Goal: Check status: Check status

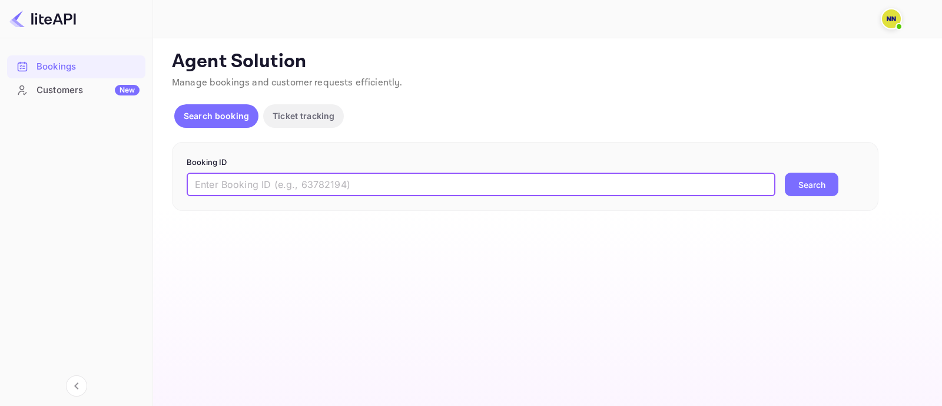
click at [257, 181] on input "text" at bounding box center [481, 185] width 589 height 24
paste input "9207179"
type input "9207179"
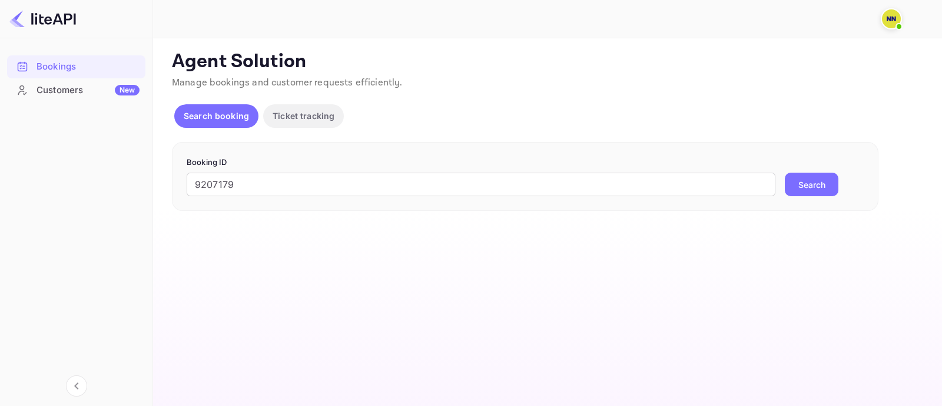
click at [822, 191] on button "Search" at bounding box center [812, 185] width 54 height 24
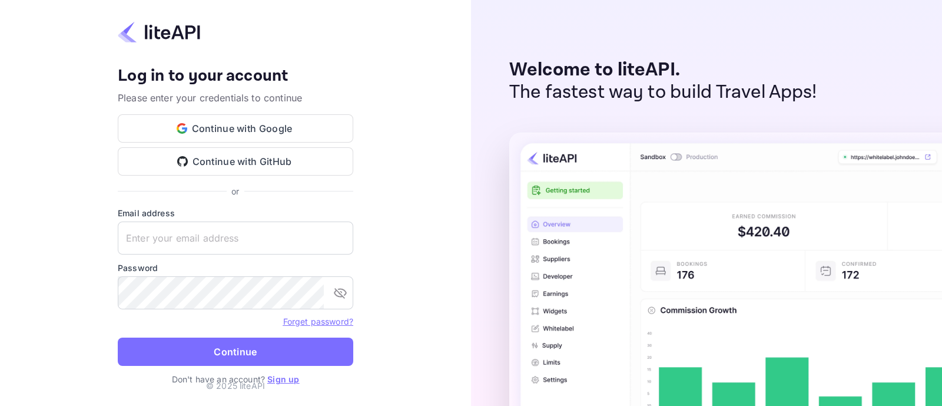
type input "zen.abddin@tbo.com"
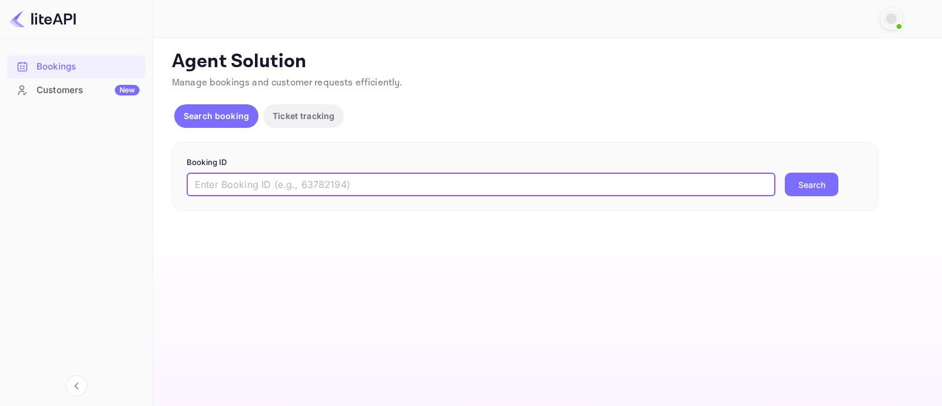
click at [328, 187] on input "text" at bounding box center [481, 185] width 589 height 24
paste input "9207179"
type input "9207179"
click at [800, 189] on button "Search" at bounding box center [812, 185] width 54 height 24
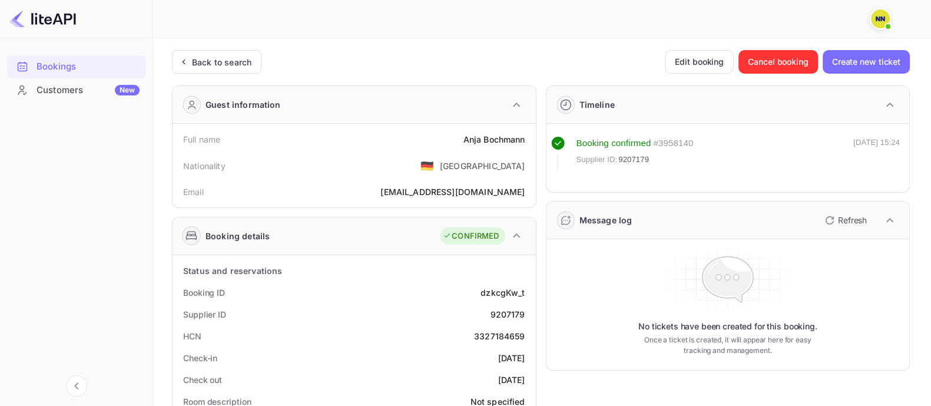
click at [516, 336] on div "3327184659" at bounding box center [499, 336] width 51 height 12
copy div "3327184659"
click at [214, 58] on div "Back to search" at bounding box center [221, 62] width 59 height 12
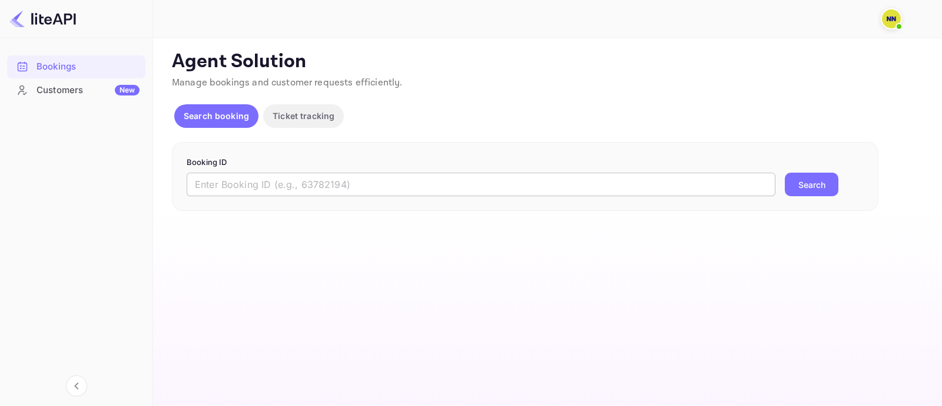
click at [232, 183] on input "text" at bounding box center [481, 185] width 589 height 24
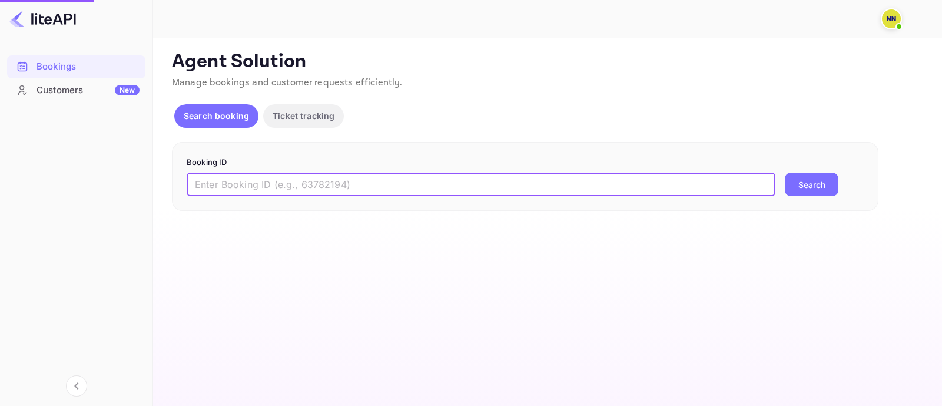
paste input "7206003"
type input "7206003"
click at [829, 181] on button "Search" at bounding box center [812, 185] width 54 height 24
type input "7206003"
click at [807, 187] on button "Search" at bounding box center [812, 185] width 54 height 24
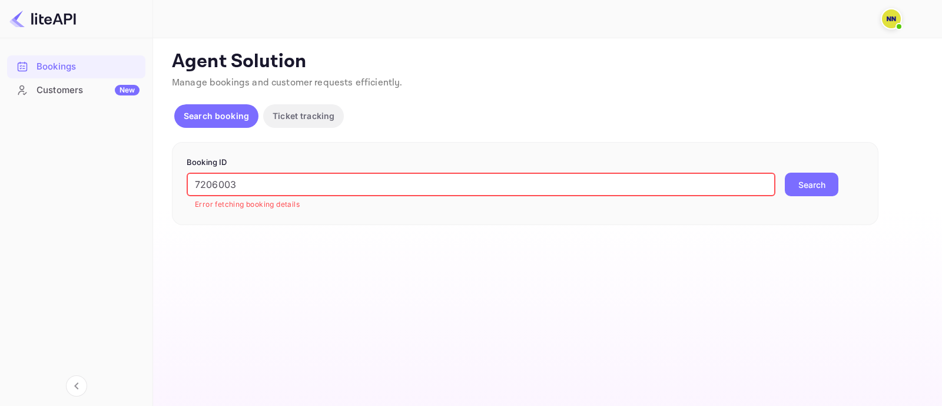
click at [209, 183] on input "7206003" at bounding box center [481, 185] width 589 height 24
click at [809, 188] on button "Search" at bounding box center [812, 185] width 54 height 24
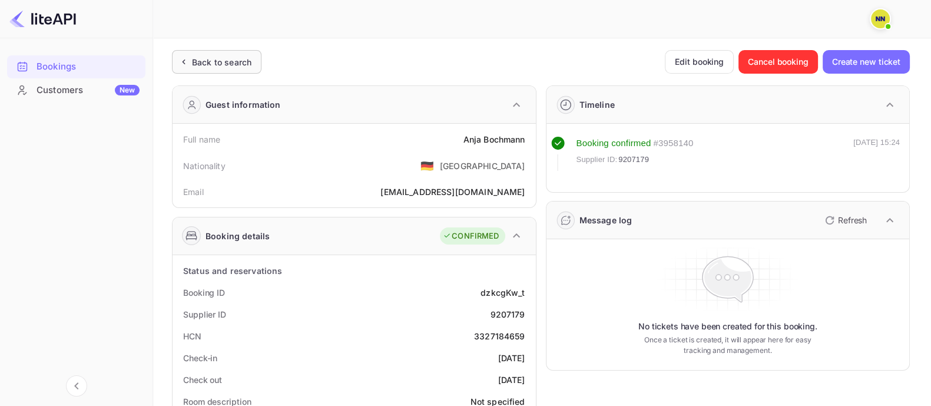
click at [203, 64] on div "Back to search" at bounding box center [221, 62] width 59 height 12
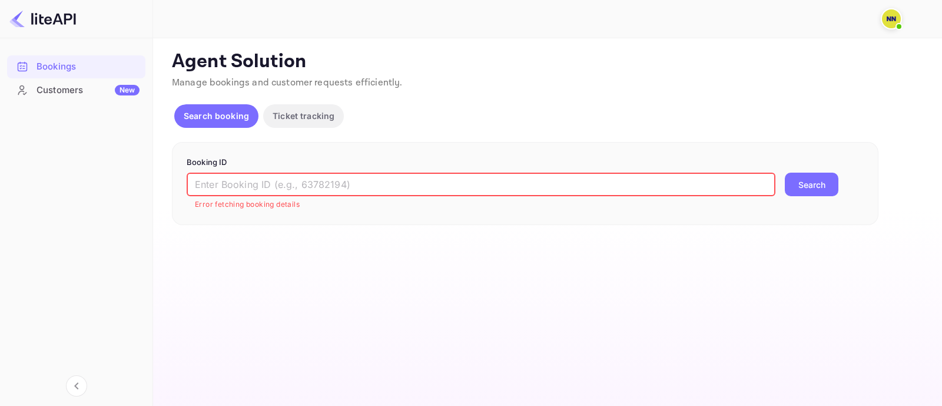
click at [412, 185] on input "text" at bounding box center [481, 185] width 589 height 24
paste input "7206003"
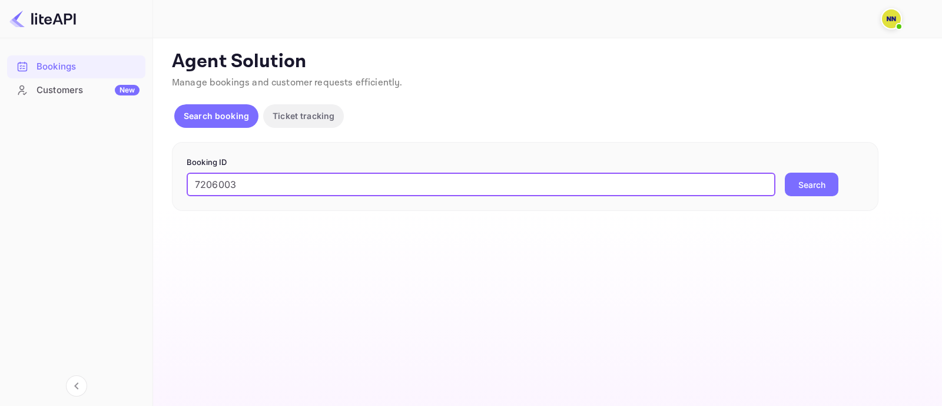
type input "7206003"
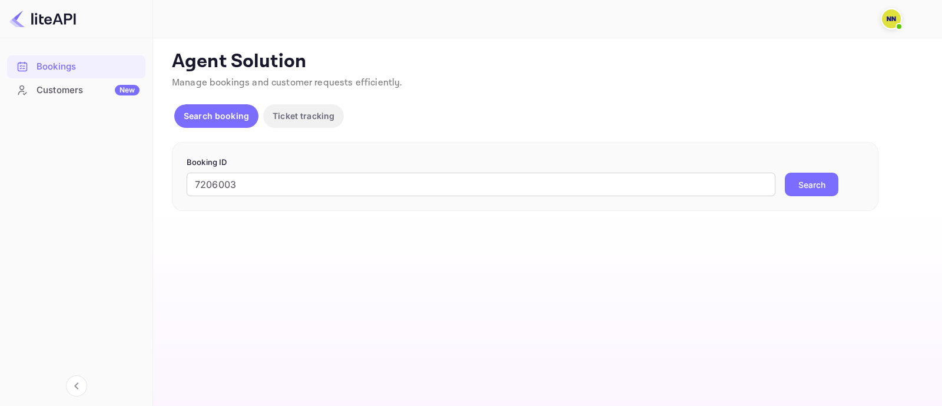
click at [811, 182] on button "Search" at bounding box center [812, 185] width 54 height 24
click at [621, 190] on input "7206003" at bounding box center [481, 185] width 589 height 24
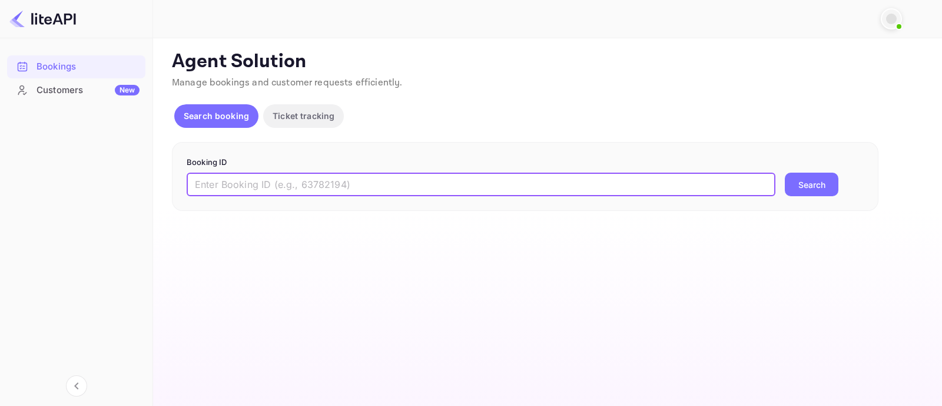
click at [239, 186] on input "text" at bounding box center [481, 185] width 589 height 24
paste input "34 965 85 23 50"
drag, startPoint x: 535, startPoint y: 188, endPoint x: 648, endPoint y: 184, distance: 113.2
click at [616, 185] on input "34 965 85 23 50" at bounding box center [481, 185] width 589 height 24
paste input "7206003"
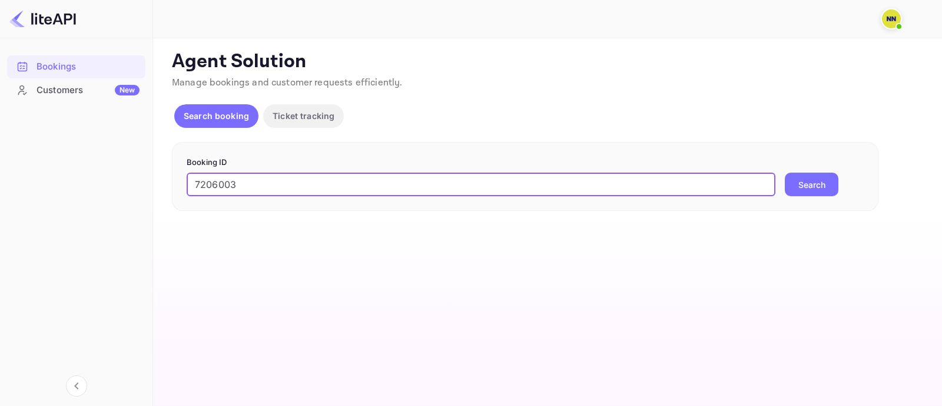
type input "7206003"
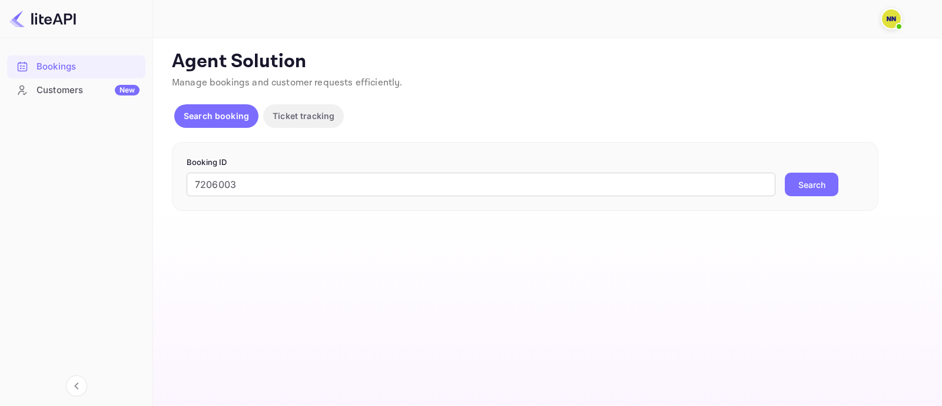
click at [830, 191] on button "Search" at bounding box center [812, 185] width 54 height 24
click at [304, 114] on p "Ticket tracking" at bounding box center [304, 116] width 62 height 12
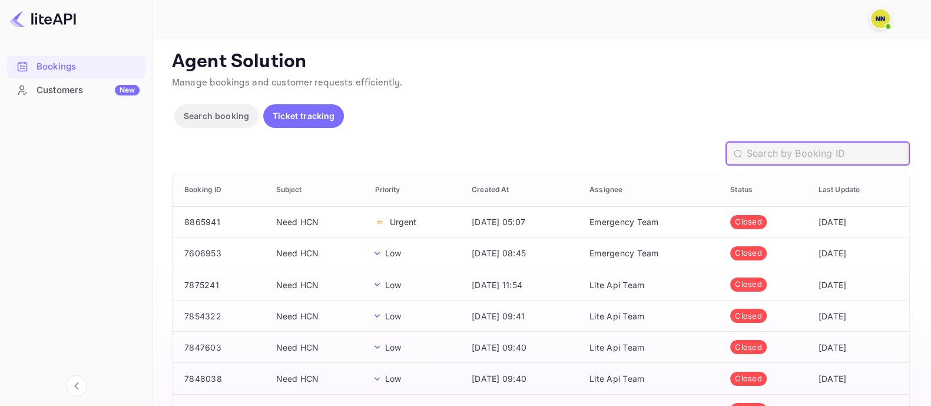
click at [790, 153] on input "text" at bounding box center [828, 154] width 163 height 24
paste input "7206003"
type input "7206003"
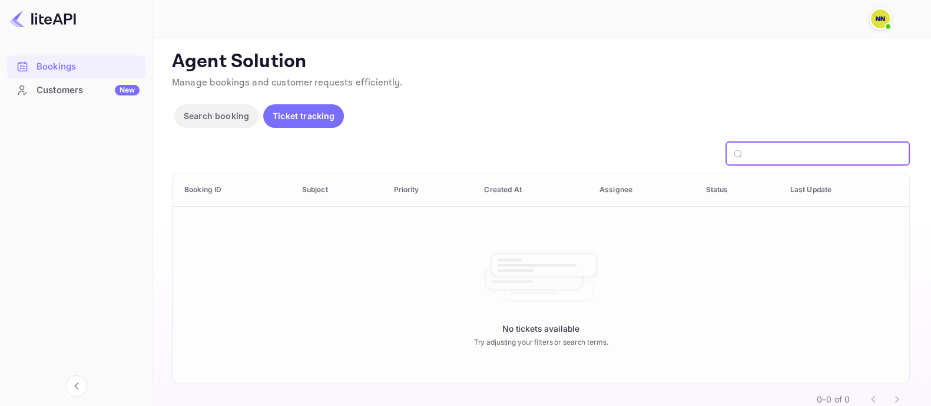
drag, startPoint x: 809, startPoint y: 157, endPoint x: 630, endPoint y: 161, distance: 179.7
click at [630, 161] on div "​" at bounding box center [541, 154] width 738 height 24
click at [208, 110] on p "Search booking" at bounding box center [216, 116] width 65 height 12
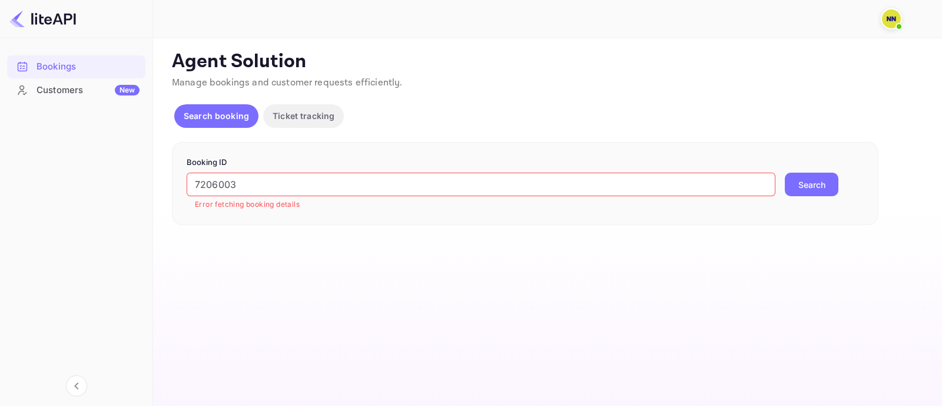
click at [75, 67] on div "Bookings" at bounding box center [88, 67] width 103 height 14
